Goal: Navigation & Orientation: Find specific page/section

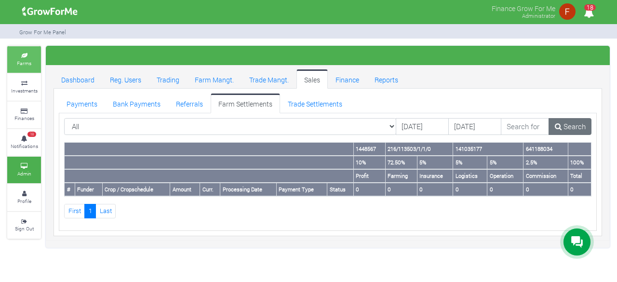
click at [15, 66] on link "Farms" at bounding box center [24, 59] width 34 height 27
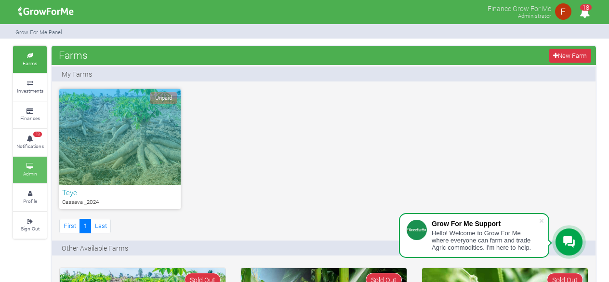
click at [23, 157] on link "Admin" at bounding box center [30, 170] width 34 height 27
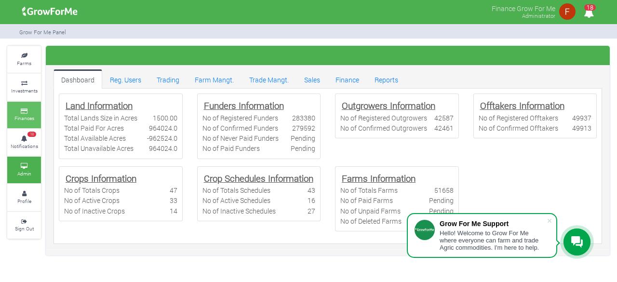
click at [26, 114] on link "Finances" at bounding box center [24, 115] width 34 height 27
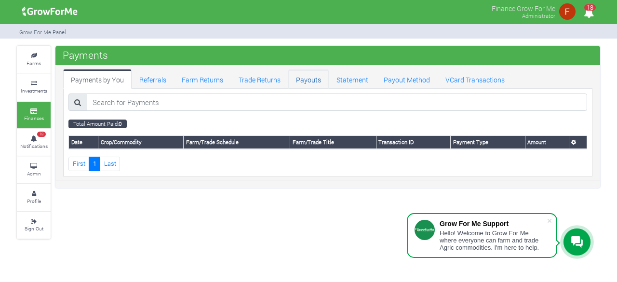
click at [306, 81] on link "Payouts" at bounding box center [308, 78] width 40 height 19
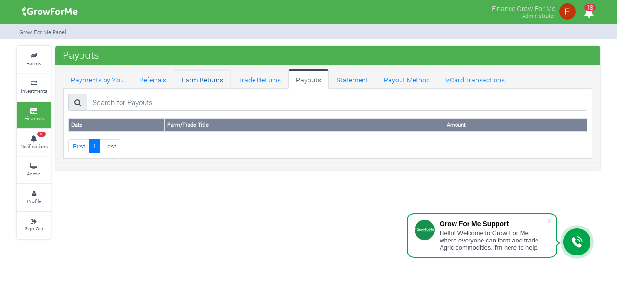
click at [204, 83] on link "Farm Returns" at bounding box center [202, 78] width 57 height 19
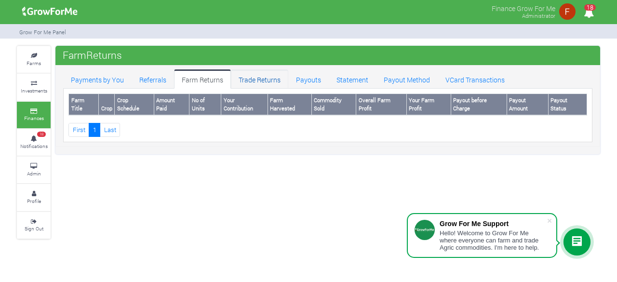
click at [268, 78] on link "Trade Returns" at bounding box center [259, 78] width 57 height 19
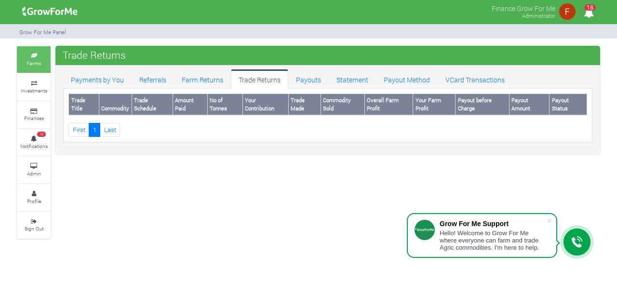
click at [29, 59] on link "Farms" at bounding box center [34, 59] width 34 height 27
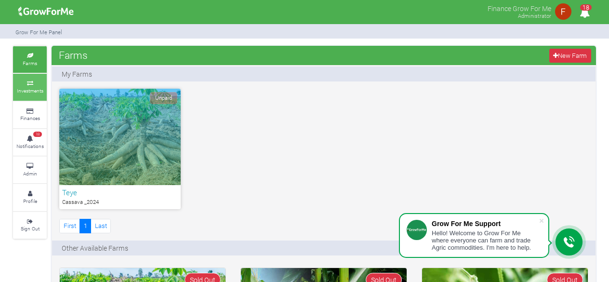
click at [37, 87] on small "Investments" at bounding box center [30, 90] width 27 height 7
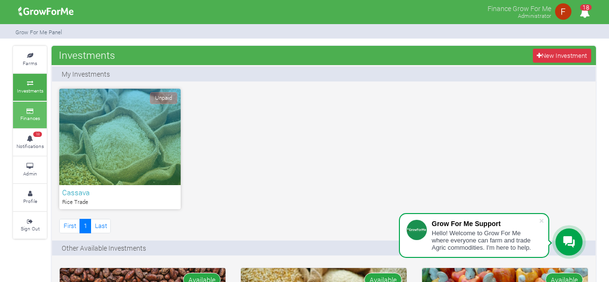
click at [30, 109] on icon at bounding box center [29, 111] width 29 height 5
